Goal: Information Seeking & Learning: Learn about a topic

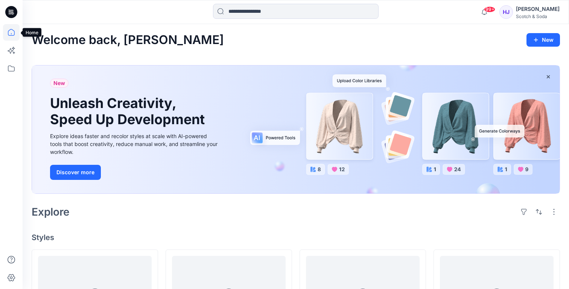
click at [11, 33] on icon at bounding box center [11, 32] width 17 height 17
click at [16, 73] on icon at bounding box center [11, 68] width 17 height 17
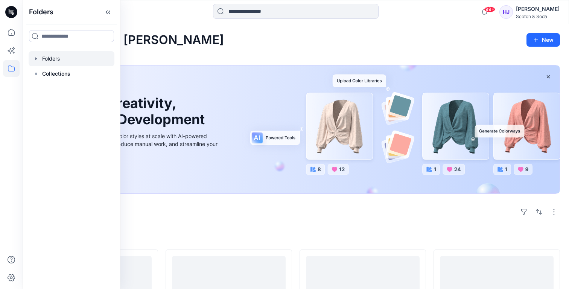
click at [36, 58] on icon "button" at bounding box center [36, 58] width 2 height 3
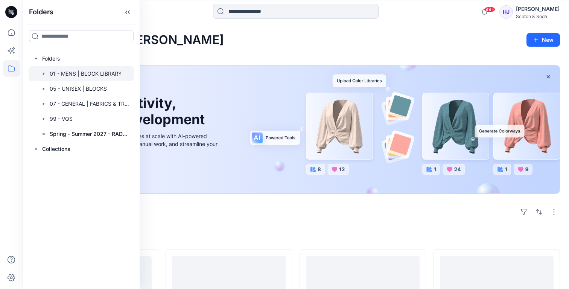
click at [80, 74] on div at bounding box center [81, 73] width 105 height 15
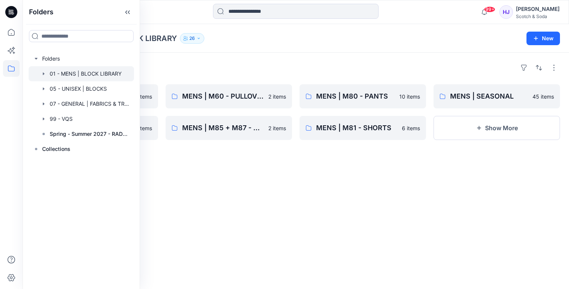
click at [239, 62] on div "Folders" at bounding box center [296, 68] width 528 height 12
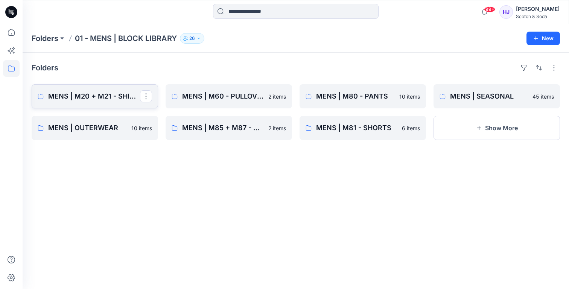
click at [81, 94] on p "MENS | M20 + M21 - SHIRTS" at bounding box center [94, 96] width 92 height 11
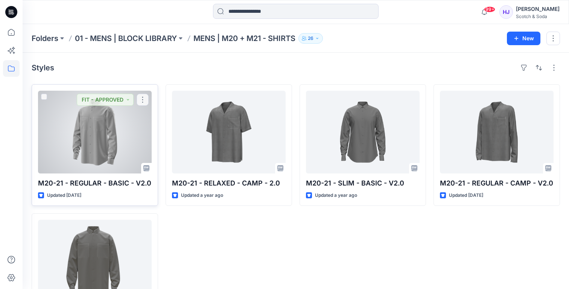
click at [92, 118] on div at bounding box center [95, 132] width 114 height 83
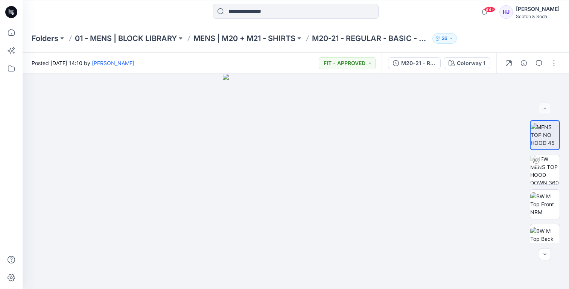
click at [504, 37] on div "Folders 01 - MENS | BLOCK LIBRARY MENS | M20 + M21 - SHIRTS M20-21 - REGULAR - …" at bounding box center [296, 38] width 546 height 29
click at [507, 41] on div "Folders 01 - MENS | BLOCK LIBRARY MENS | M20 + M21 - SHIRTS M20-21 - REGULAR - …" at bounding box center [296, 38] width 546 height 29
click at [556, 208] on img at bounding box center [544, 204] width 29 height 24
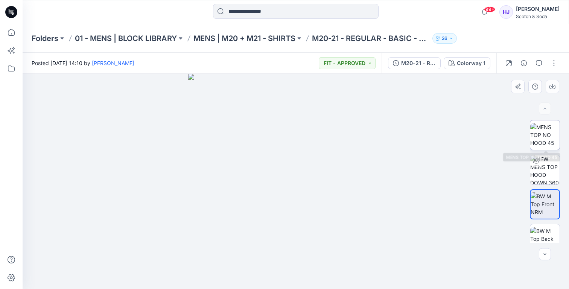
click at [544, 128] on img at bounding box center [544, 135] width 29 height 24
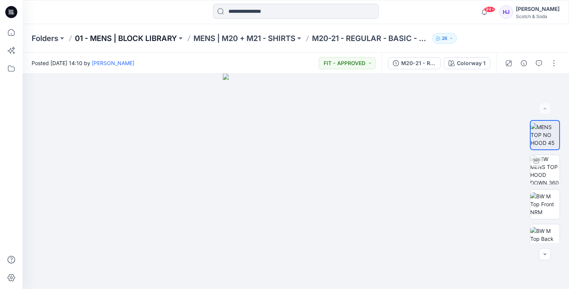
click at [158, 41] on p "01 - MENS | BLOCK LIBRARY" at bounding box center [126, 38] width 102 height 11
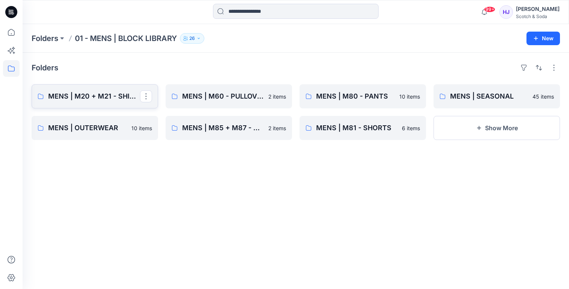
click at [66, 93] on p "MENS | M20 + M21 - SHIRTS" at bounding box center [94, 96] width 92 height 11
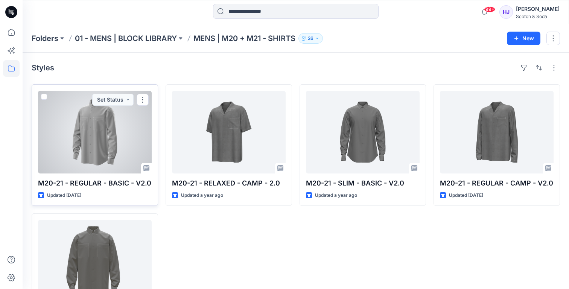
click at [94, 130] on div at bounding box center [95, 132] width 114 height 83
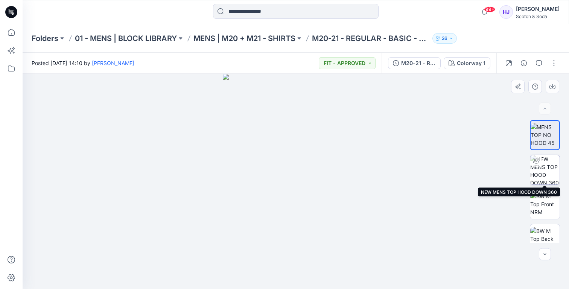
drag, startPoint x: 551, startPoint y: 175, endPoint x: 545, endPoint y: 178, distance: 6.7
click at [551, 175] on img at bounding box center [544, 169] width 29 height 29
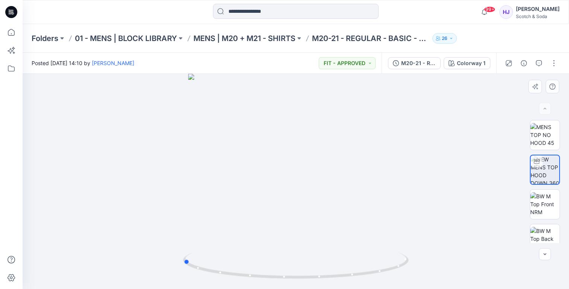
drag, startPoint x: 360, startPoint y: 202, endPoint x: 213, endPoint y: 203, distance: 146.3
click at [213, 203] on div at bounding box center [296, 181] width 546 height 215
drag, startPoint x: 272, startPoint y: 209, endPoint x: 341, endPoint y: 209, distance: 69.2
click at [341, 209] on div at bounding box center [296, 181] width 546 height 215
click at [314, 225] on div at bounding box center [296, 181] width 546 height 215
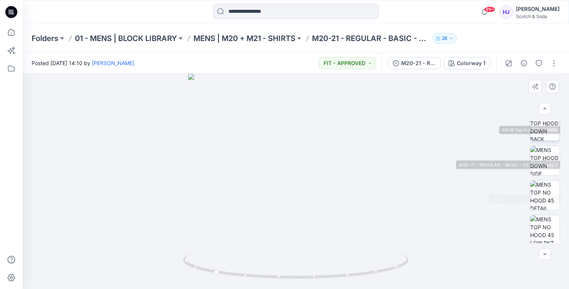
scroll to position [357, 0]
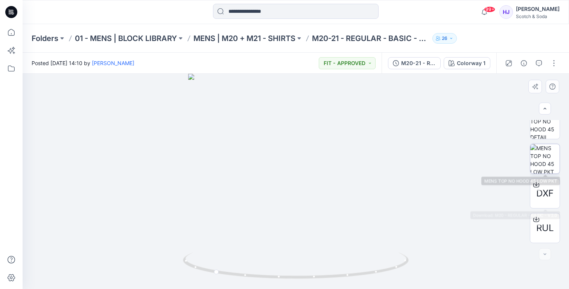
click at [546, 167] on img at bounding box center [544, 158] width 29 height 29
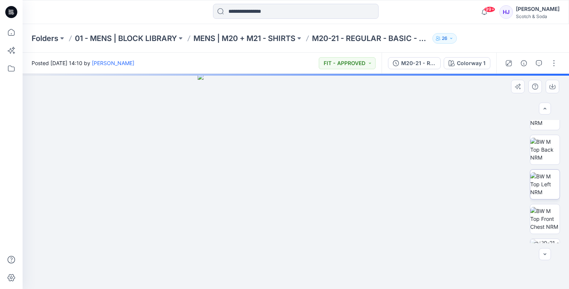
scroll to position [0, 0]
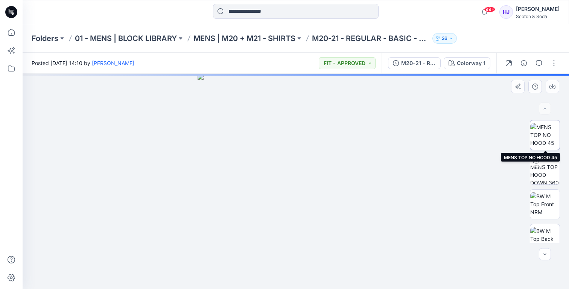
click at [545, 136] on img at bounding box center [544, 135] width 29 height 24
